Goal: Obtain resource: Download file/media

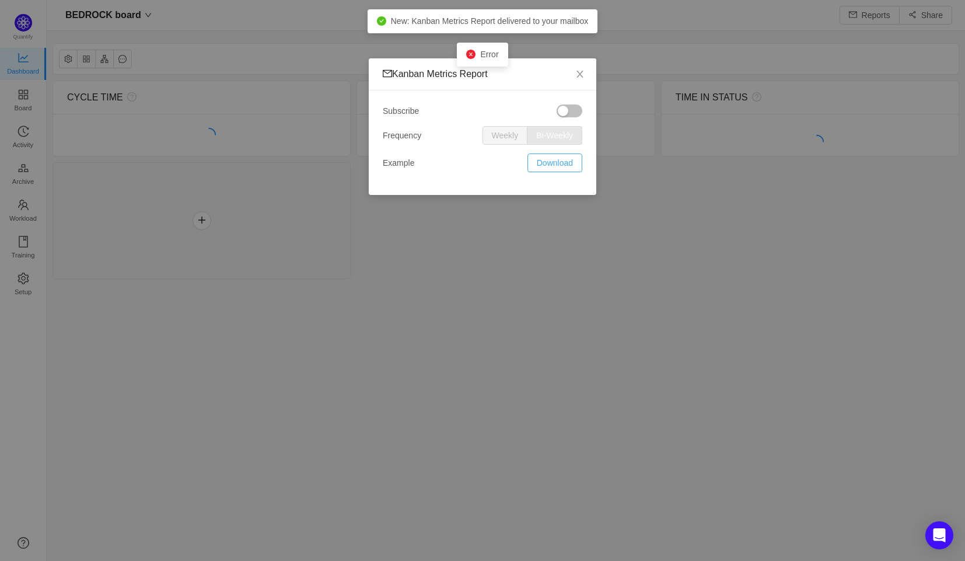
click at [558, 165] on button "Download" at bounding box center [555, 162] width 55 height 19
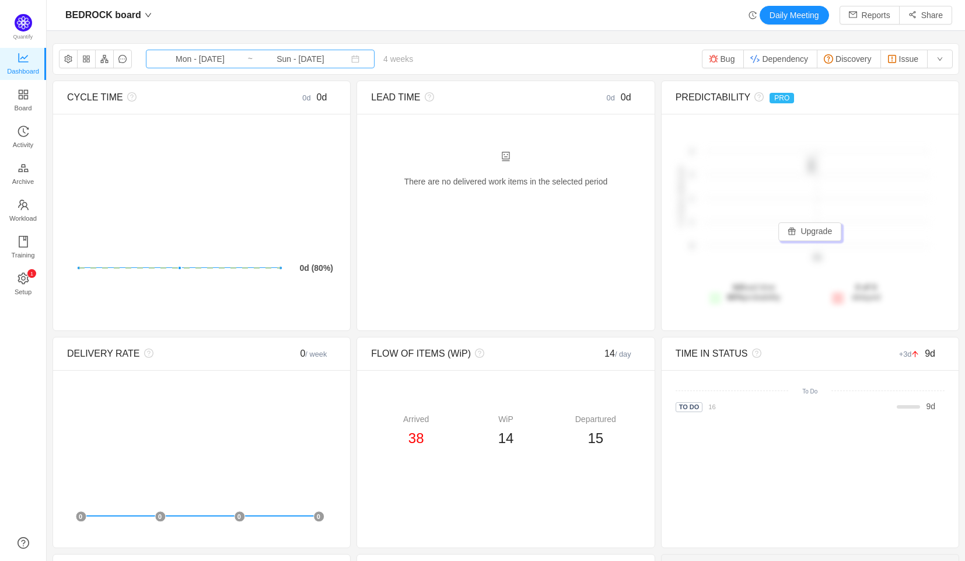
click at [323, 59] on input "Sun - [DATE]" at bounding box center [300, 59] width 95 height 13
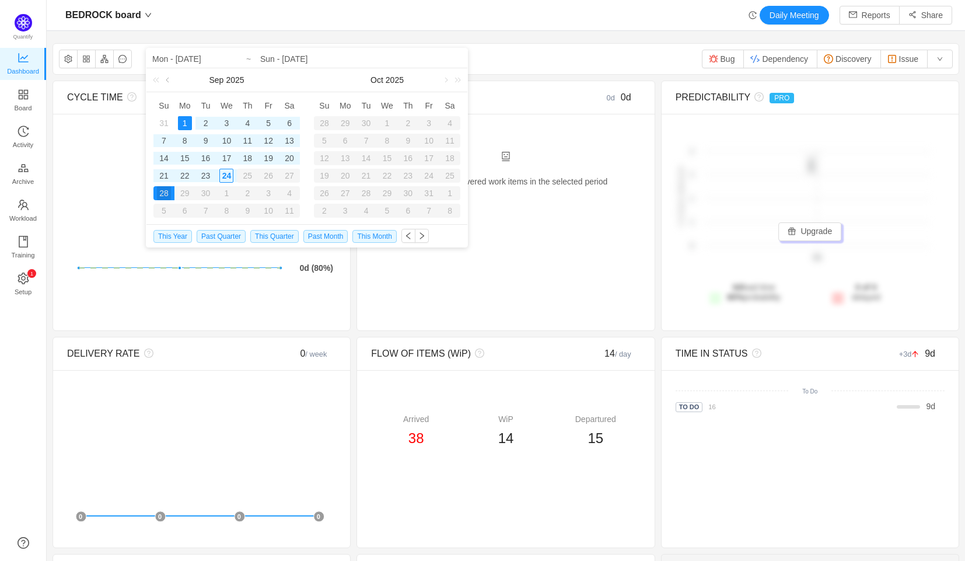
click at [167, 79] on link at bounding box center [168, 79] width 11 height 23
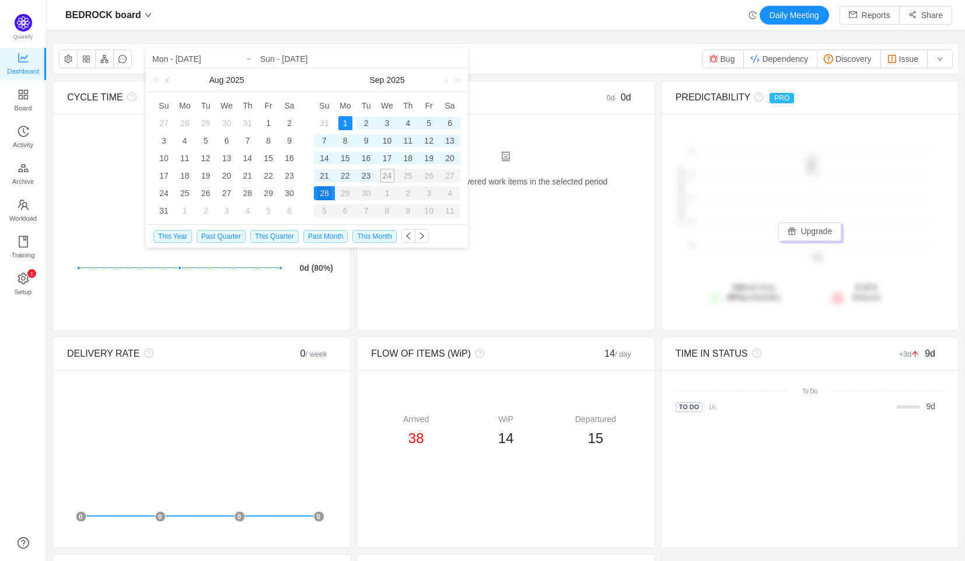
click at [167, 79] on link at bounding box center [168, 79] width 11 height 23
click at [181, 140] on div "9" at bounding box center [185, 141] width 14 height 14
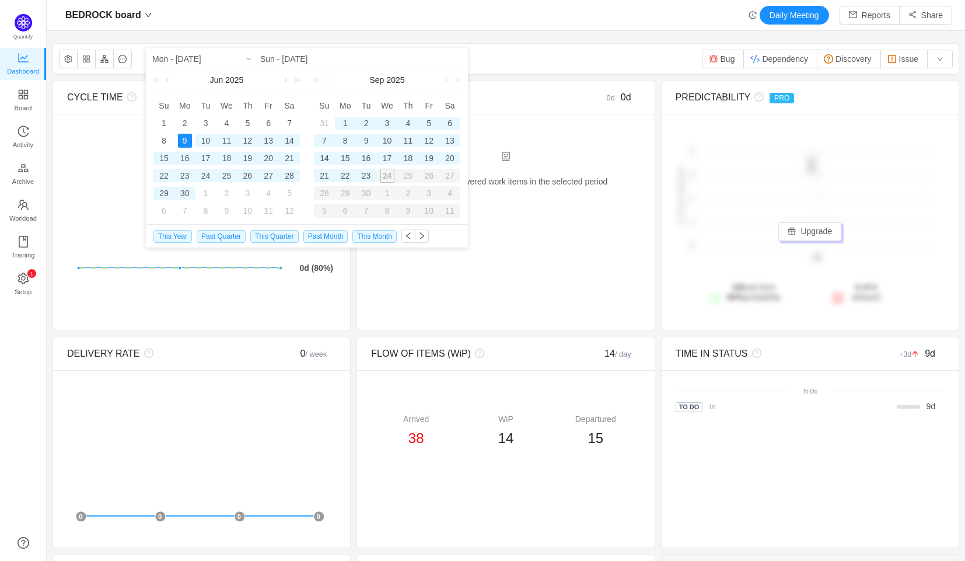
click at [181, 140] on div "9" at bounding box center [185, 141] width 14 height 14
type input "Mon - [DATE]"
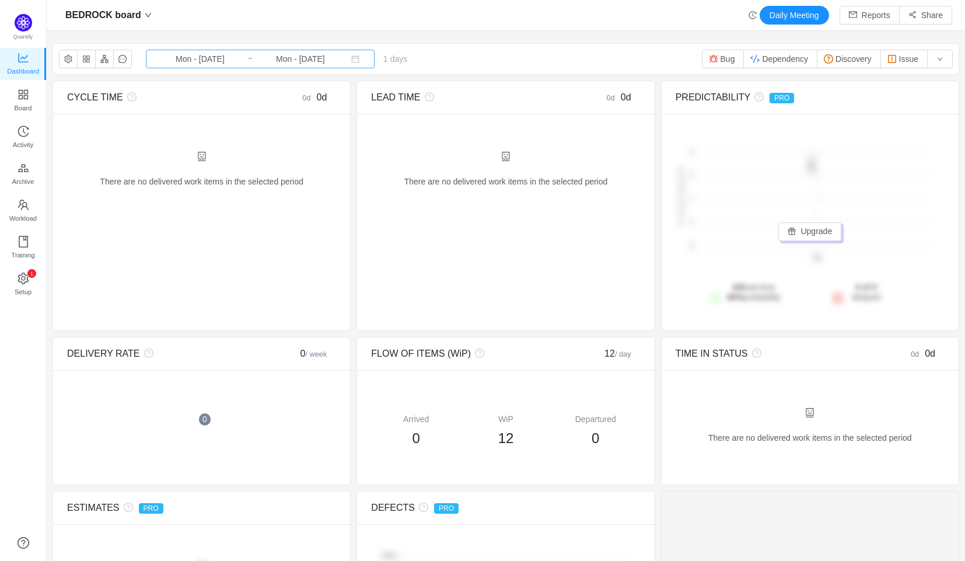
click at [217, 60] on input "Mon - [DATE]" at bounding box center [200, 59] width 95 height 13
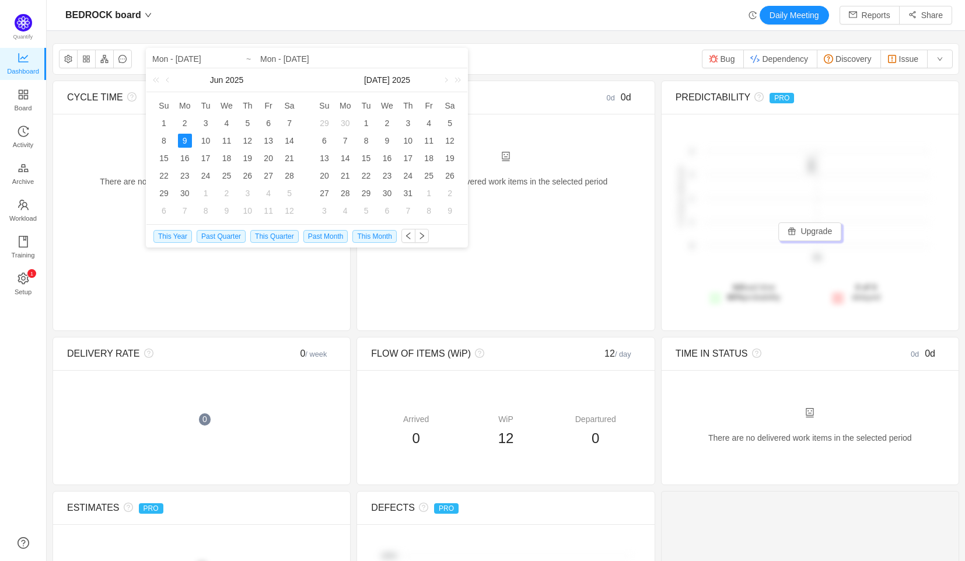
click at [397, 40] on section "BEDROCK board Mon - [DATE] ~ Mon - [DATE] 1 days 0 items Bug Dependency Discove…" at bounding box center [506, 375] width 919 height 676
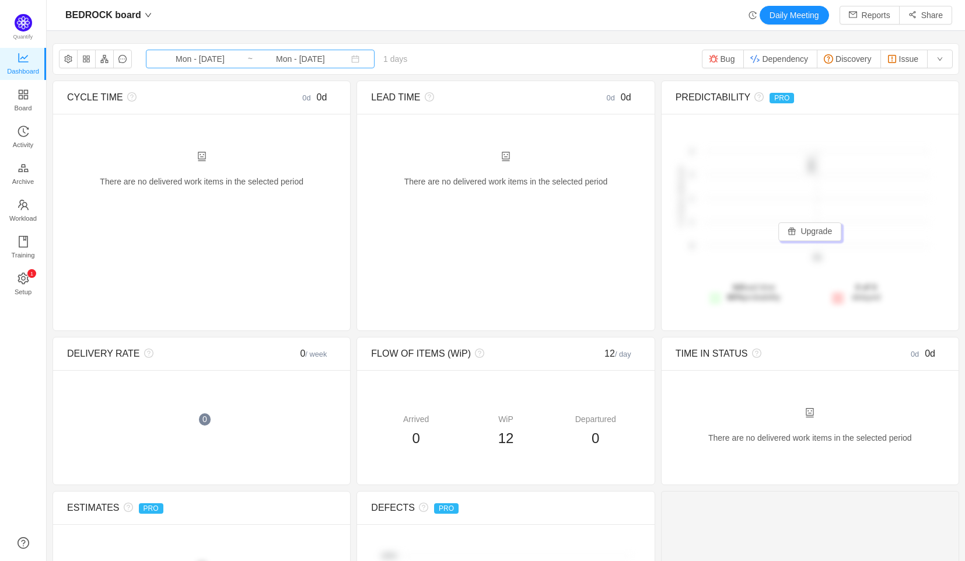
click at [301, 58] on input "Mon - [DATE]" at bounding box center [300, 59] width 95 height 13
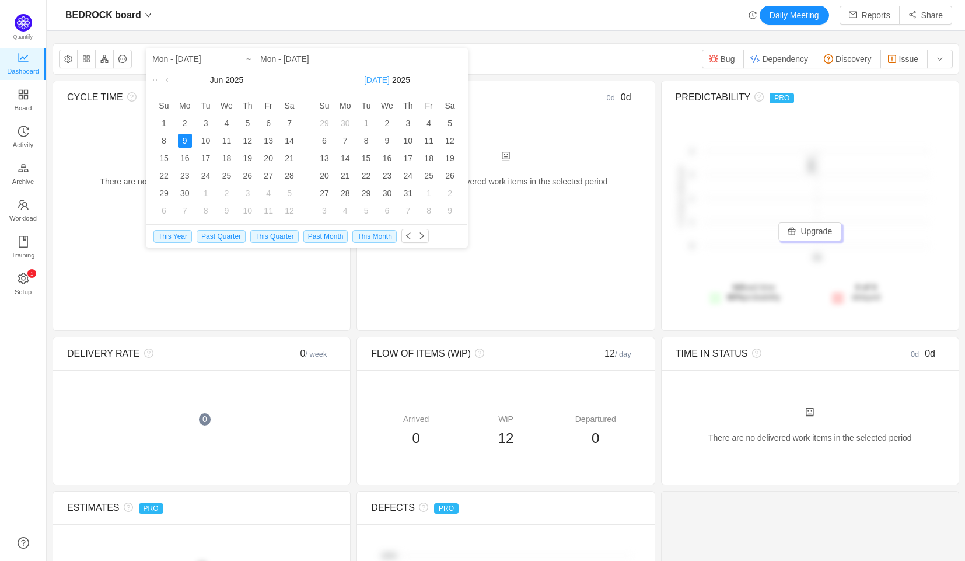
click at [372, 78] on link "[DATE]" at bounding box center [377, 79] width 28 height 23
click at [442, 136] on link "Jun" at bounding box center [441, 138] width 23 height 14
click at [449, 158] on div "21" at bounding box center [450, 158] width 14 height 14
click at [451, 158] on div "21" at bounding box center [450, 158] width 14 height 14
type input "Sat - [DATE]"
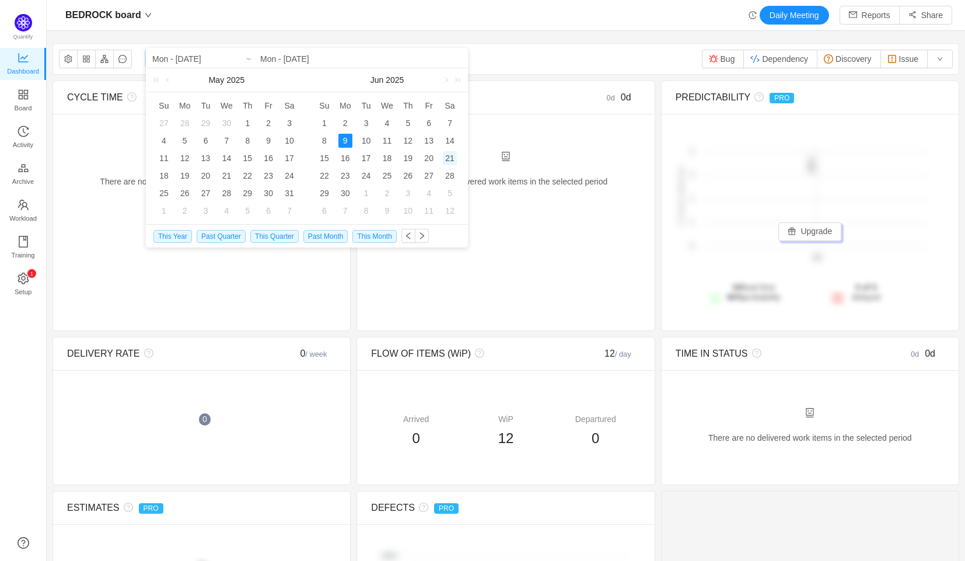
type input "Sat - [DATE]"
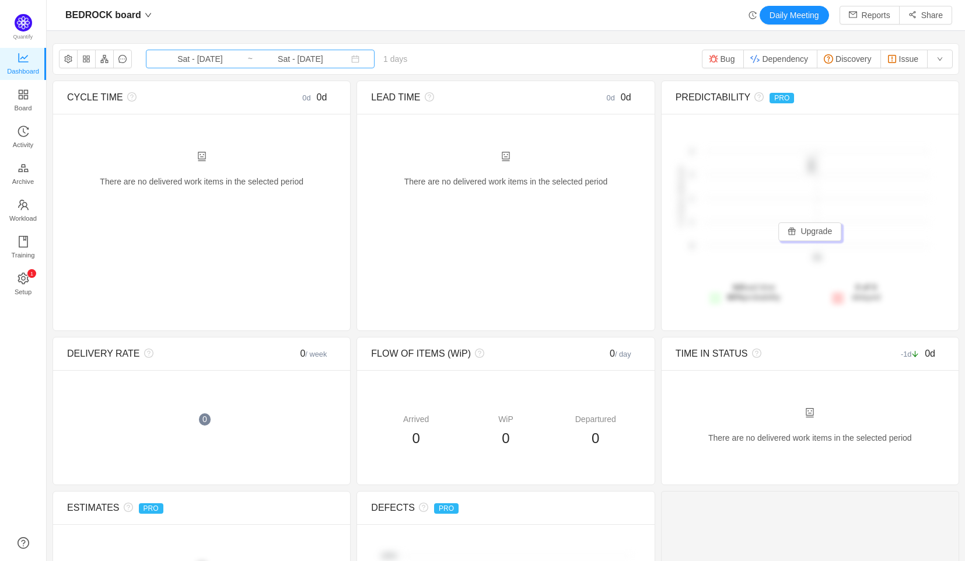
click at [290, 64] on input "Sat - [DATE]" at bounding box center [300, 59] width 95 height 13
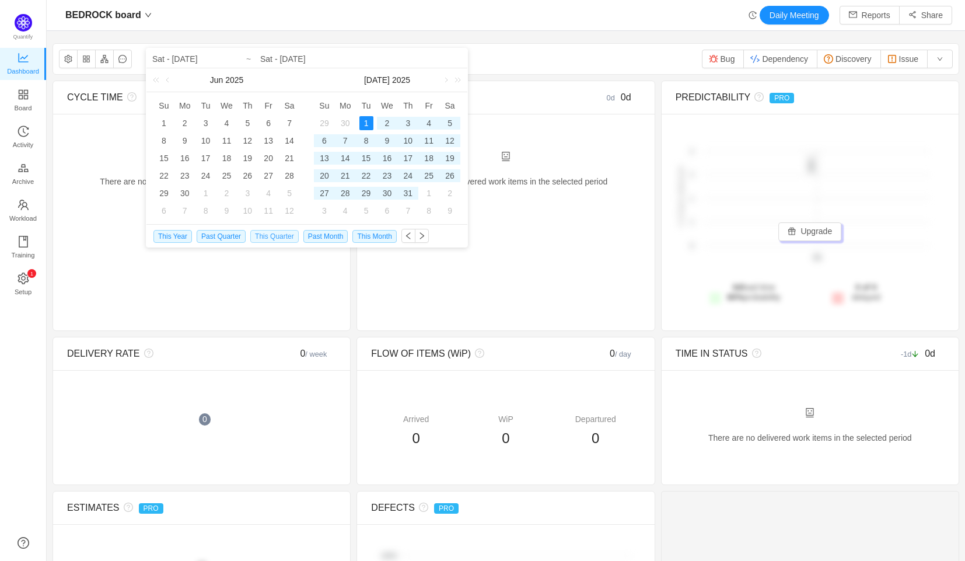
click at [268, 238] on span "This Quarter" at bounding box center [274, 236] width 48 height 13
type input "Tue - [DATE]"
type input "Sun - [DATE]"
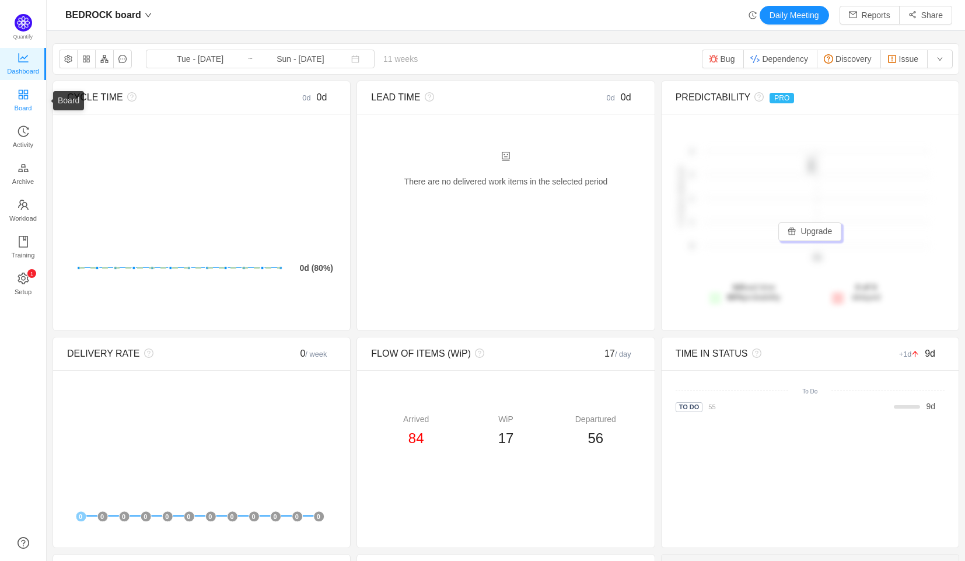
click at [18, 101] on link "Board" at bounding box center [24, 100] width 12 height 23
click at [16, 96] on span "Board" at bounding box center [24, 107] width 18 height 23
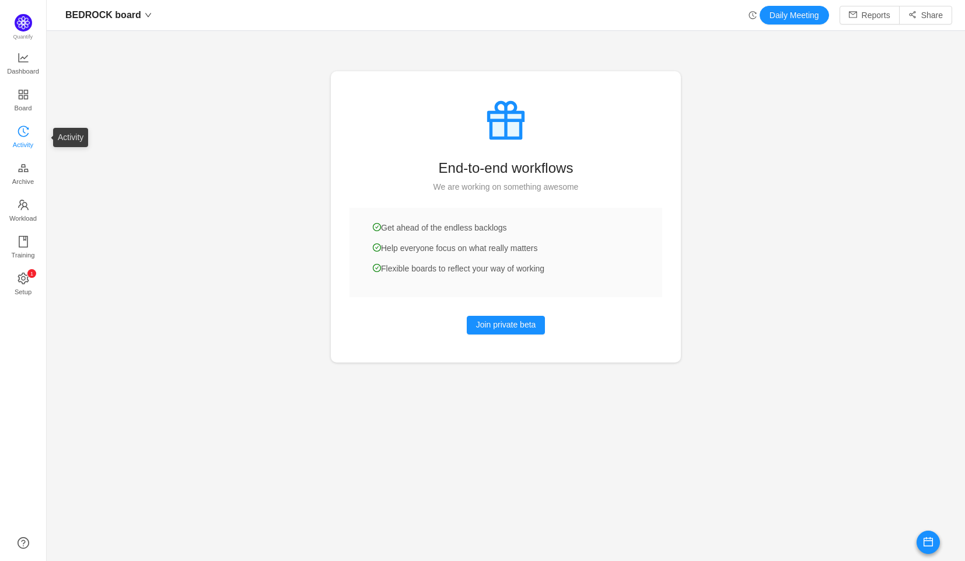
click at [20, 137] on span "Activity" at bounding box center [23, 144] width 20 height 23
